Goal: Transaction & Acquisition: Subscribe to service/newsletter

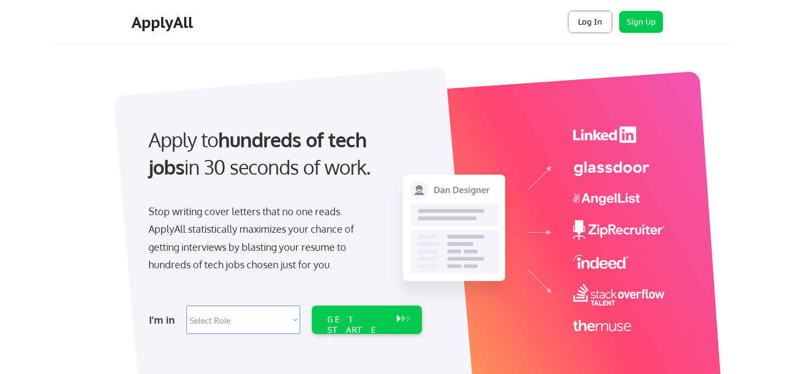
click at [600, 19] on button "Log In" at bounding box center [590, 22] width 44 height 22
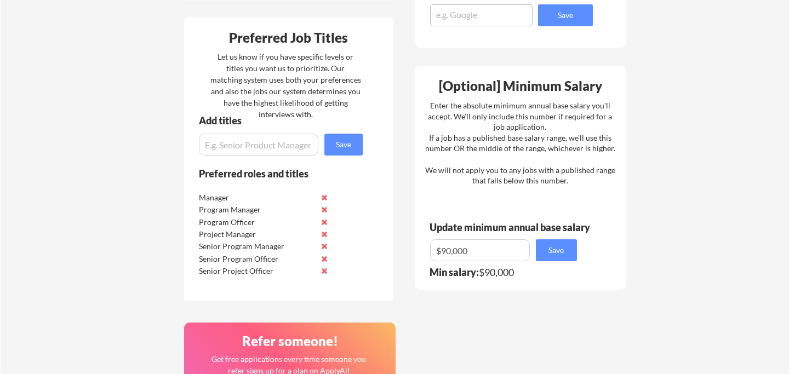
scroll to position [502, 0]
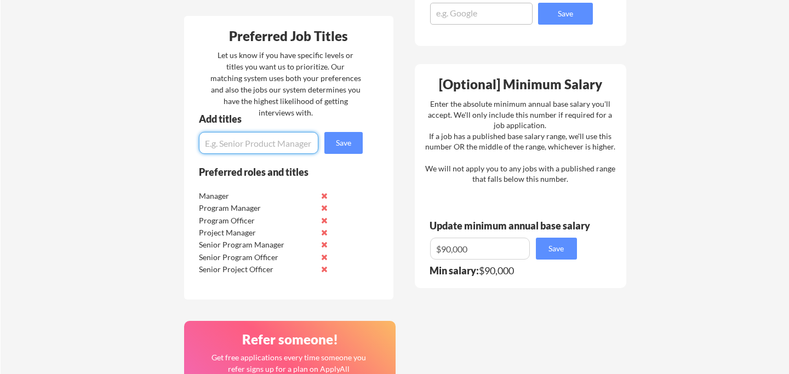
click at [296, 136] on input "input" at bounding box center [258, 143] width 119 height 22
type input "Associate Director"
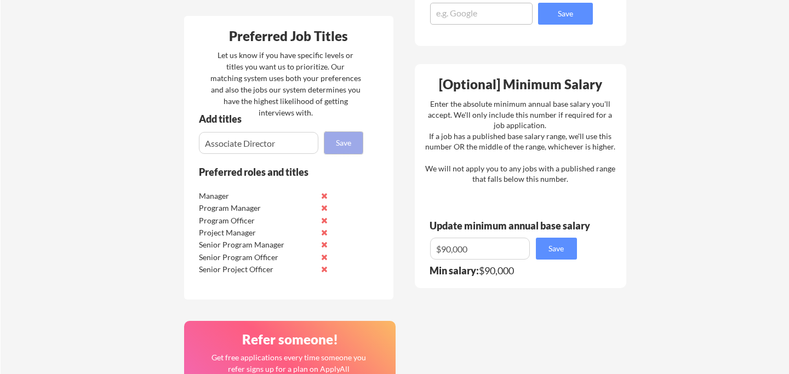
click at [349, 141] on button "Save" at bounding box center [343, 143] width 38 height 22
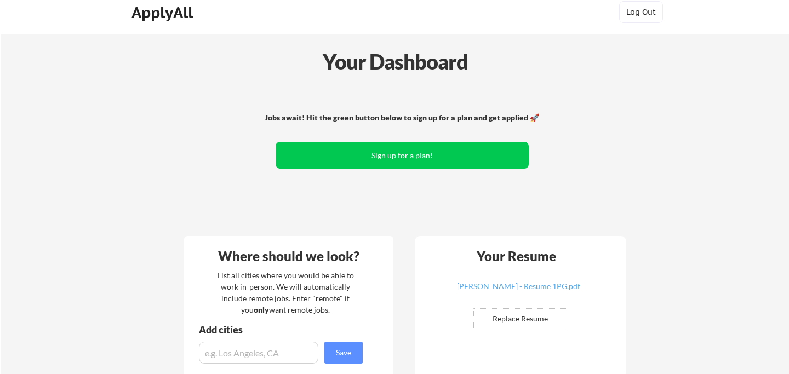
scroll to position [0, 0]
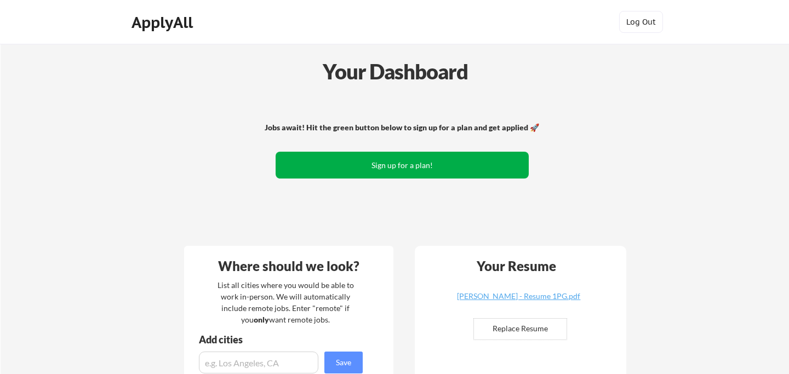
click at [355, 168] on button "Sign up for a plan!" at bounding box center [402, 165] width 253 height 27
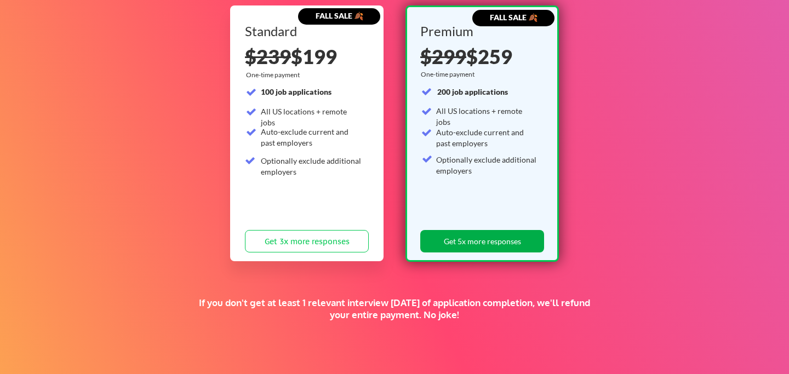
scroll to position [127, 0]
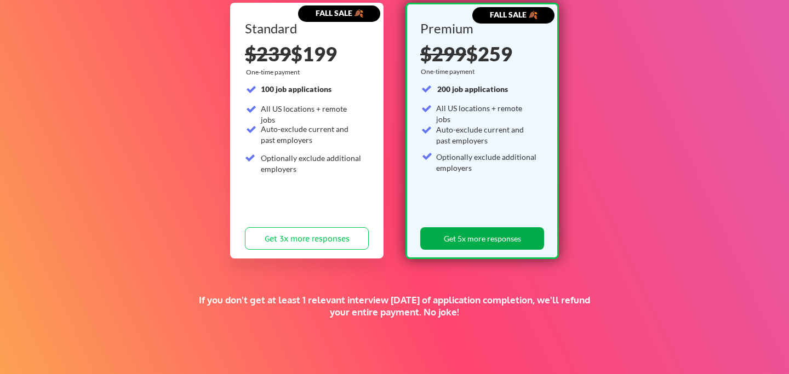
click at [515, 238] on button "Get 5x more responses" at bounding box center [482, 238] width 124 height 22
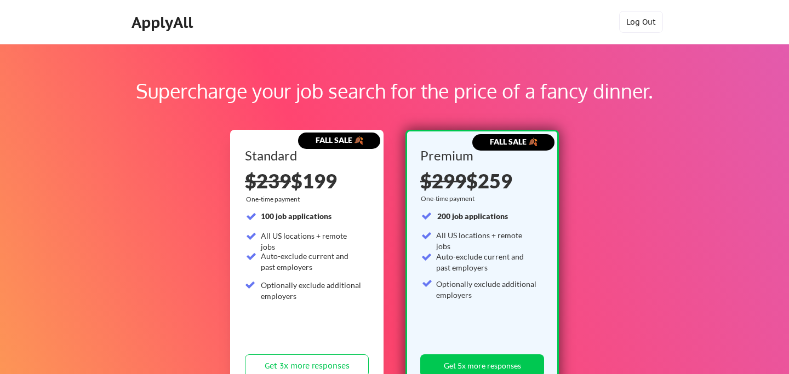
click at [159, 26] on div "ApplyAll" at bounding box center [164, 22] width 65 height 19
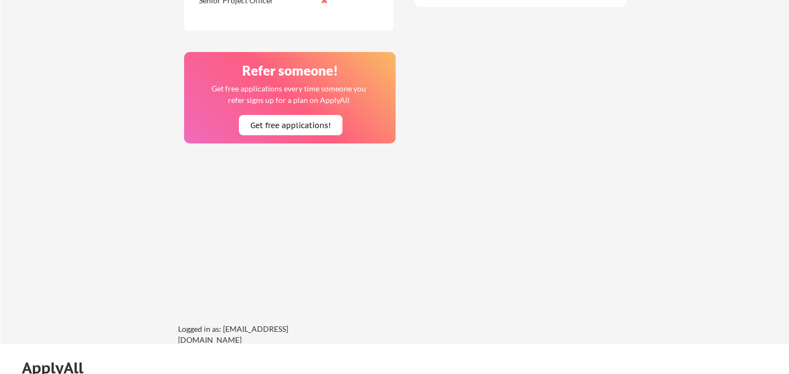
scroll to position [928, 0]
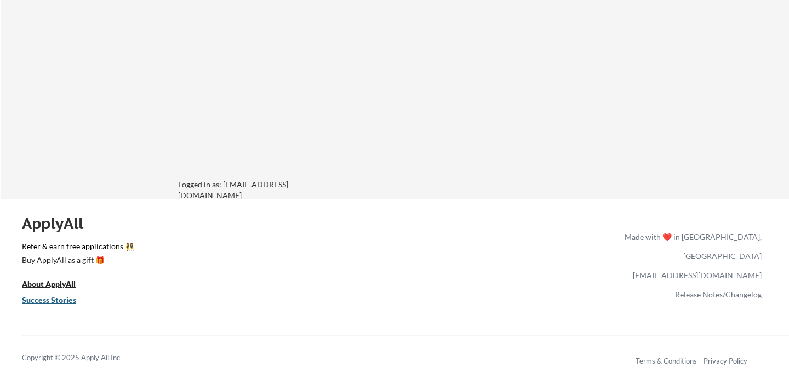
click at [42, 301] on u "Success Stories" at bounding box center [49, 299] width 54 height 9
